Goal: Use online tool/utility: Utilize a website feature to perform a specific function

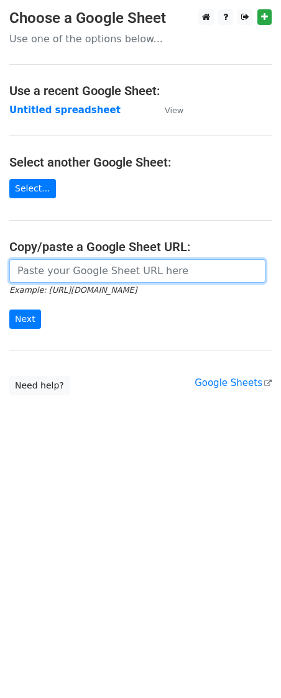
click at [88, 275] on input "url" at bounding box center [137, 271] width 256 height 24
paste input "[URL][DOMAIN_NAME]"
type input "[URL][DOMAIN_NAME]"
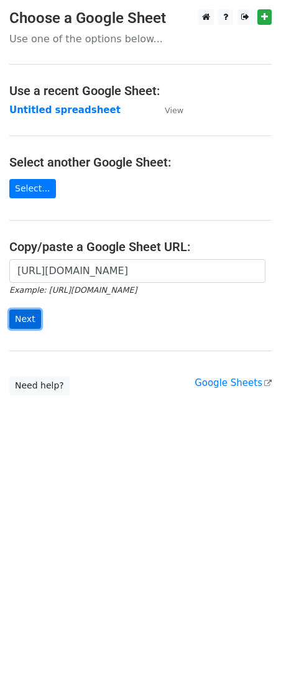
click at [10, 322] on input "Next" at bounding box center [25, 319] width 32 height 19
